Goal: Information Seeking & Learning: Learn about a topic

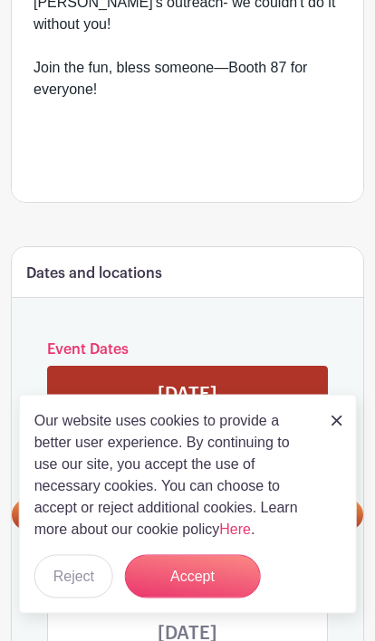
scroll to position [802, 0]
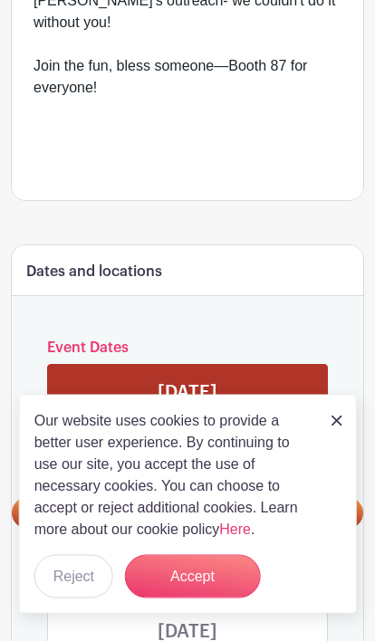
click at [213, 599] on button "Accept" at bounding box center [193, 576] width 136 height 43
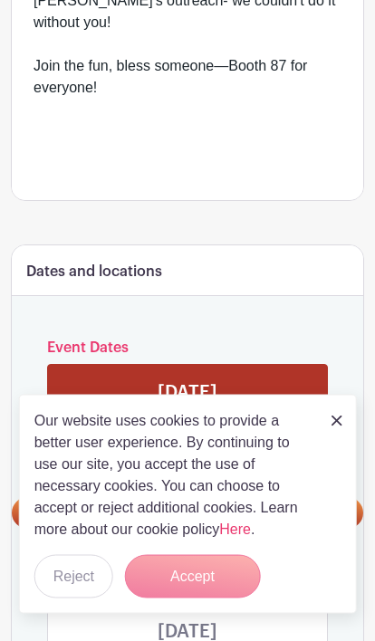
scroll to position [803, 0]
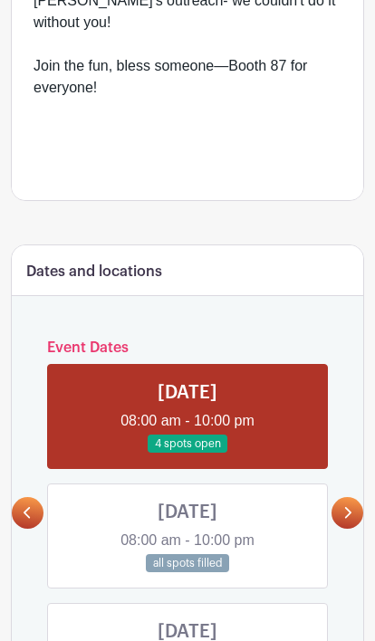
click at [361, 497] on link at bounding box center [347, 513] width 32 height 32
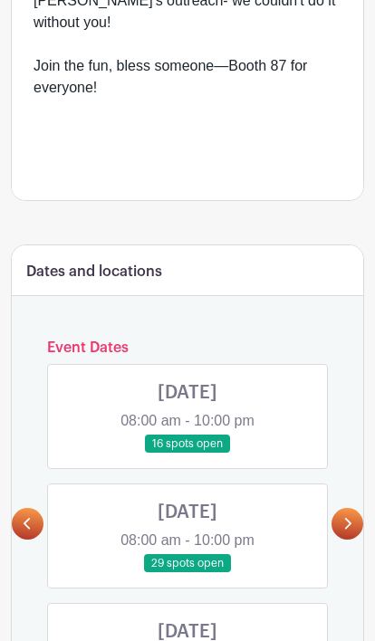
click at [359, 508] on link at bounding box center [347, 524] width 32 height 32
click at [187, 573] on link at bounding box center [187, 573] width 0 height 0
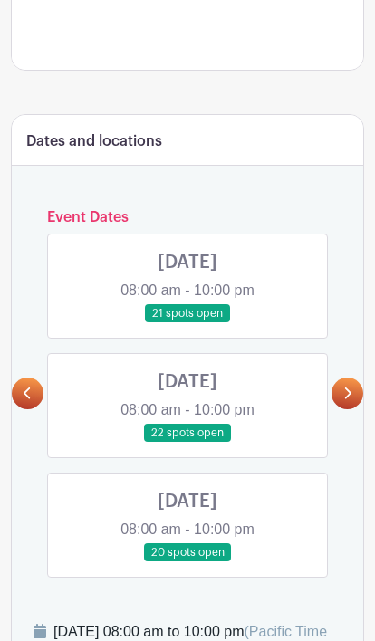
scroll to position [933, 0]
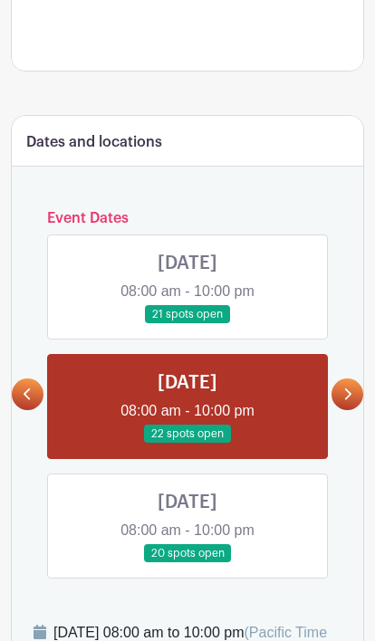
click at [187, 444] on link at bounding box center [187, 444] width 0 height 0
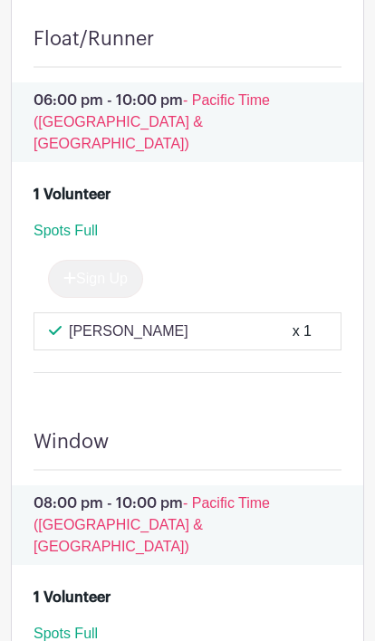
scroll to position [8163, 0]
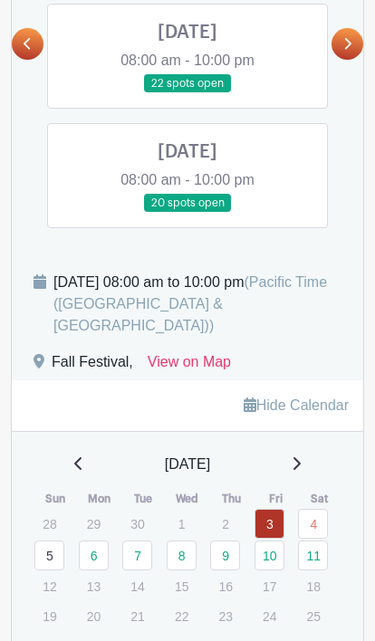
scroll to position [933, 0]
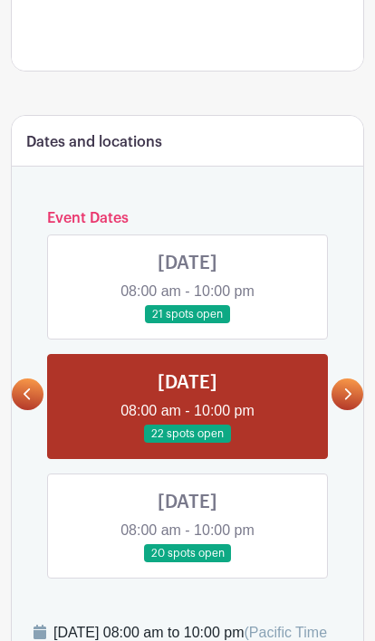
click at [187, 324] on link at bounding box center [187, 324] width 0 height 0
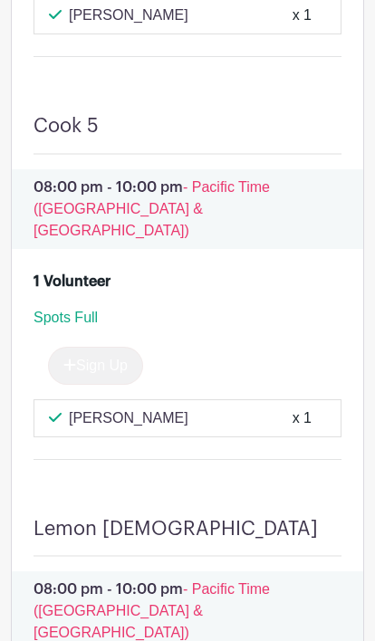
scroll to position [10165, 0]
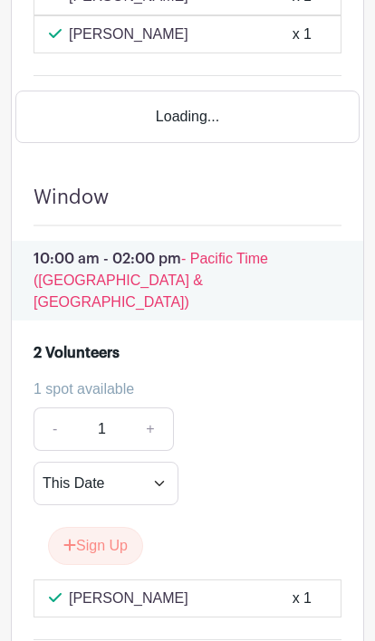
scroll to position [933, 0]
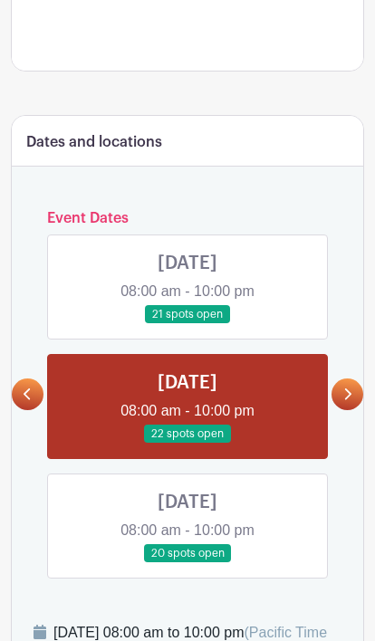
click at [27, 388] on icon at bounding box center [28, 395] width 8 height 14
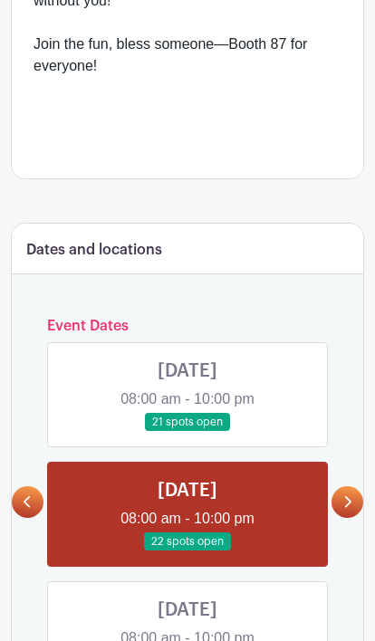
scroll to position [823, 0]
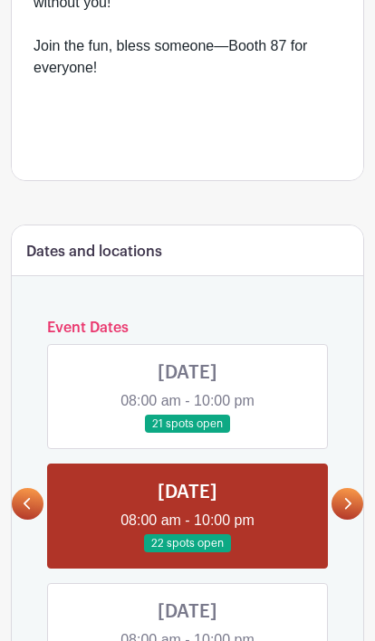
click at [187, 434] on link at bounding box center [187, 434] width 0 height 0
click at [33, 488] on link at bounding box center [28, 504] width 32 height 32
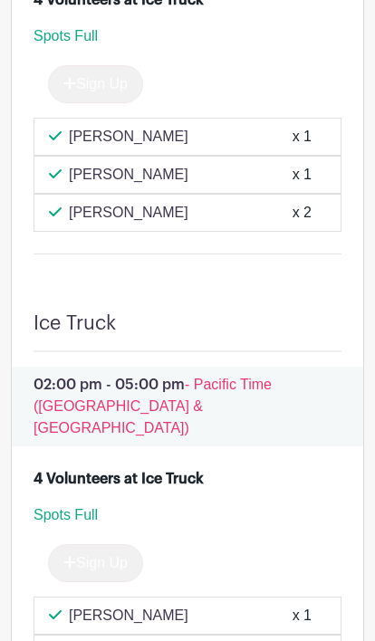
scroll to position [16068, 0]
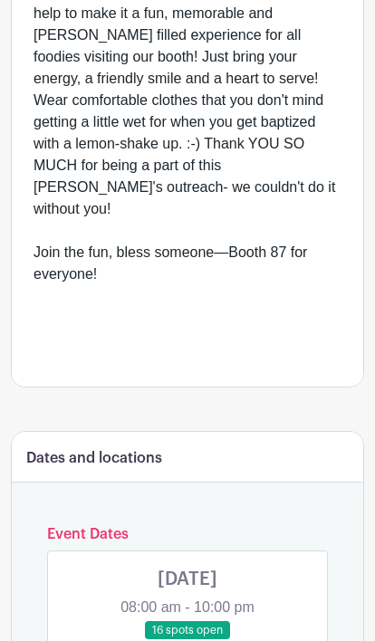
scroll to position [617, 0]
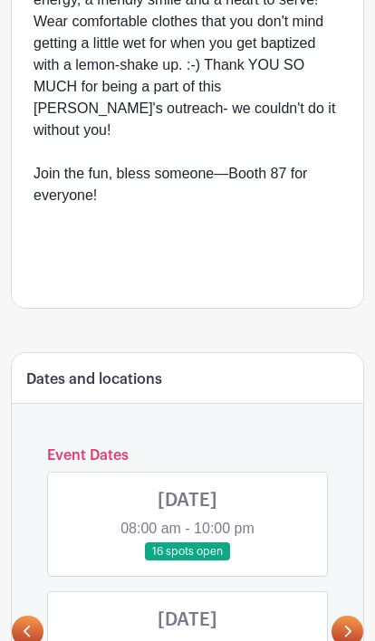
scroll to position [708, 0]
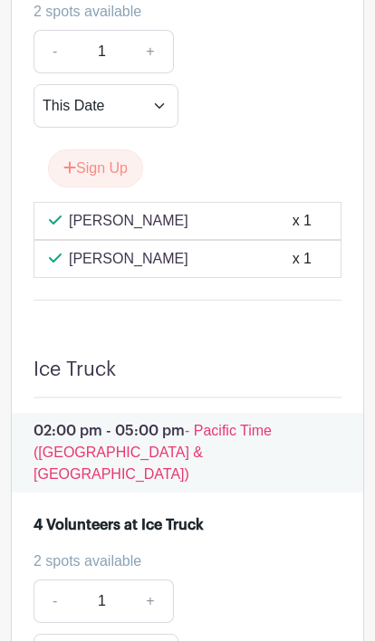
scroll to position [16706, 0]
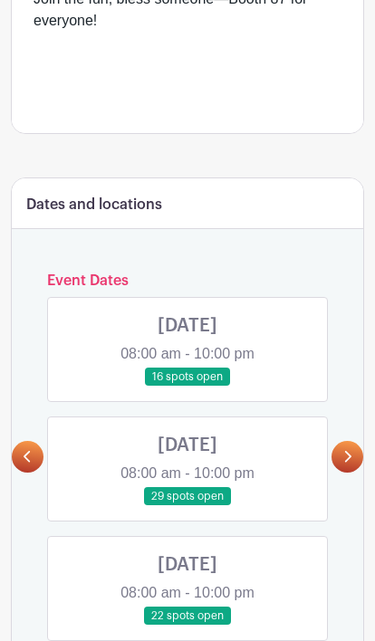
scroll to position [877, 0]
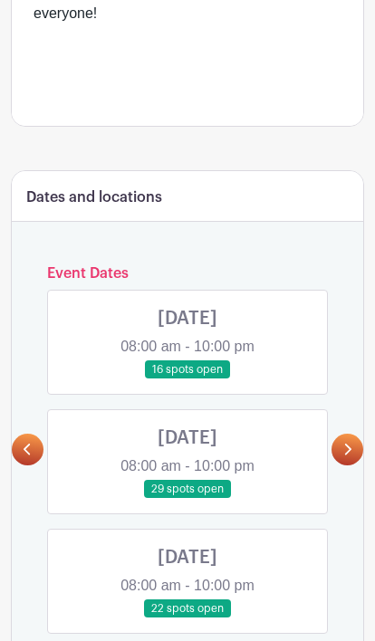
click at [187, 618] on link at bounding box center [187, 618] width 0 height 0
click at [358, 434] on link at bounding box center [347, 450] width 32 height 32
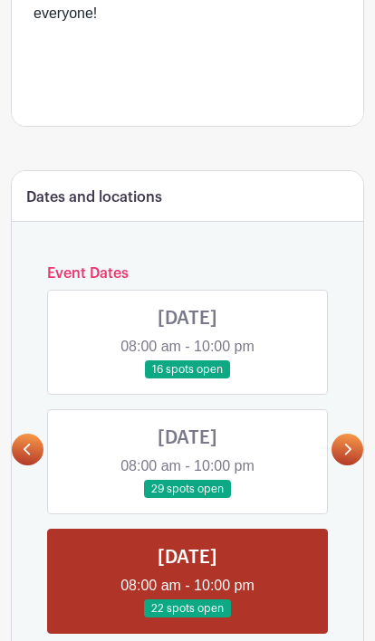
click at [20, 434] on link at bounding box center [28, 450] width 32 height 32
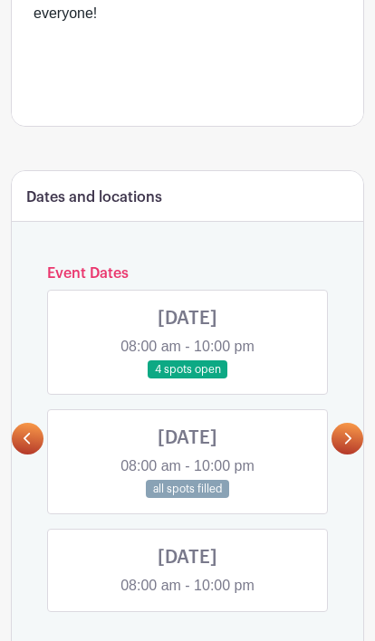
click at [356, 423] on link at bounding box center [347, 439] width 32 height 32
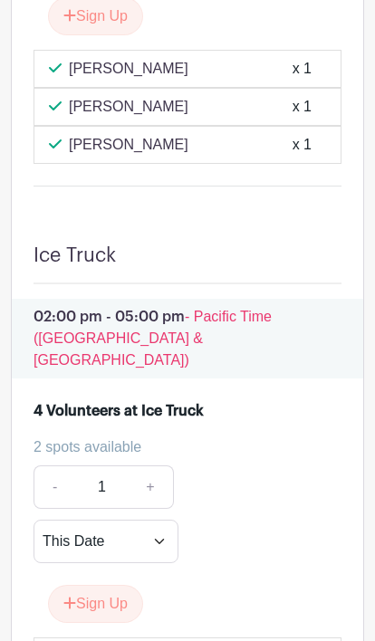
scroll to position [16416, 0]
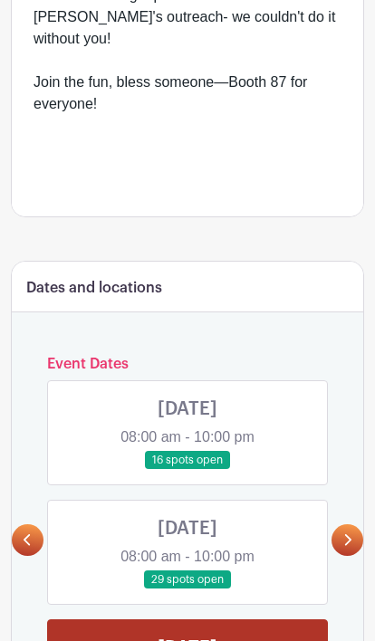
scroll to position [772, 0]
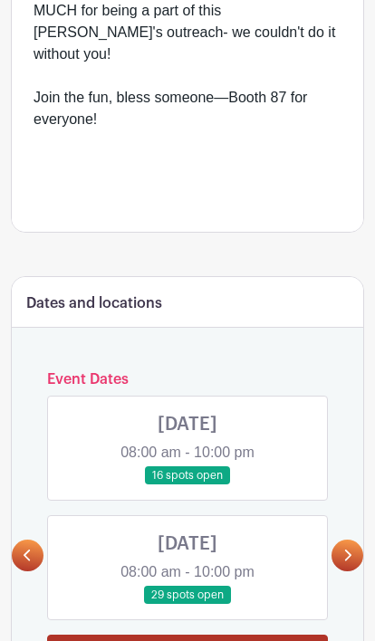
click at [20, 540] on link at bounding box center [28, 556] width 32 height 32
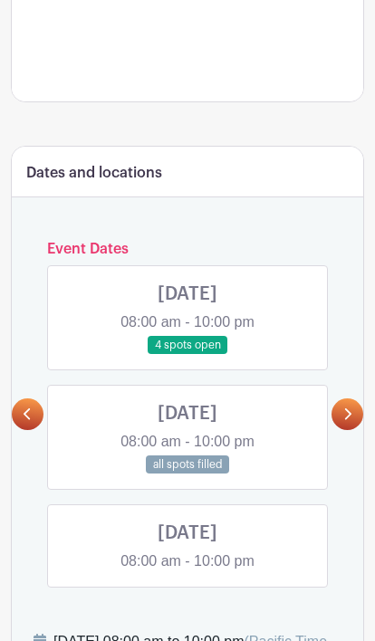
scroll to position [911, 0]
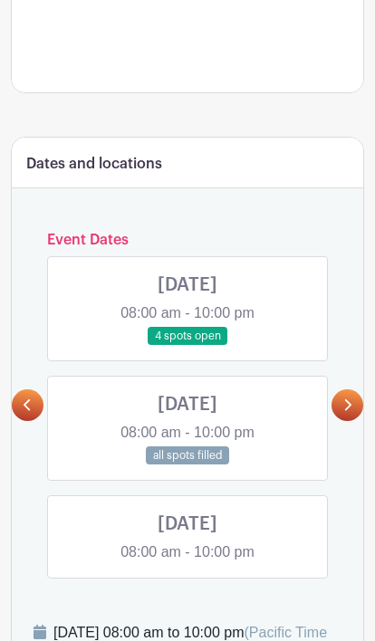
click at [187, 465] on link at bounding box center [187, 465] width 0 height 0
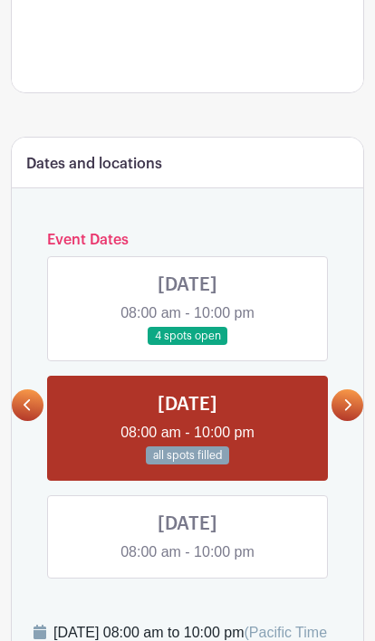
click at [187, 346] on link at bounding box center [187, 346] width 0 height 0
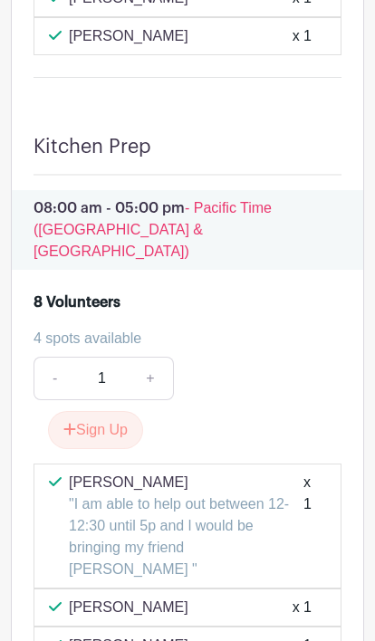
scroll to position [2451, 0]
